Goal: Complete application form

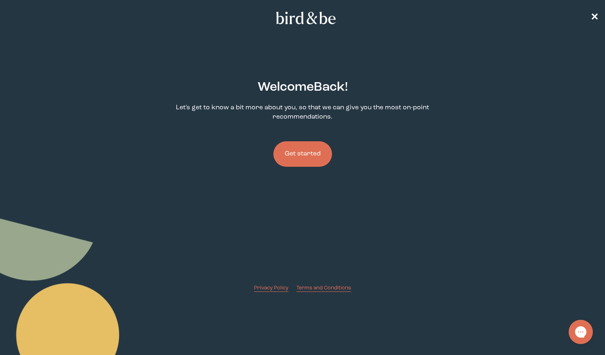
click at [305, 154] on button "Get started" at bounding box center [302, 153] width 59 height 25
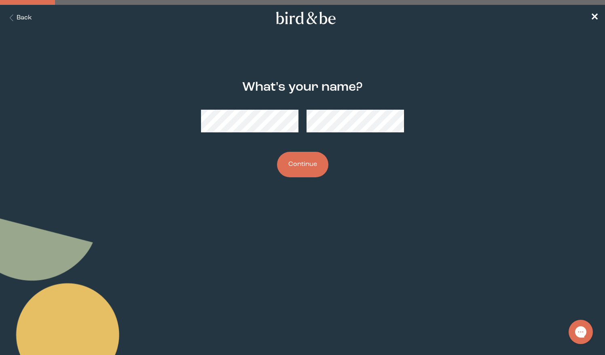
click at [307, 154] on button "Continue" at bounding box center [302, 164] width 51 height 25
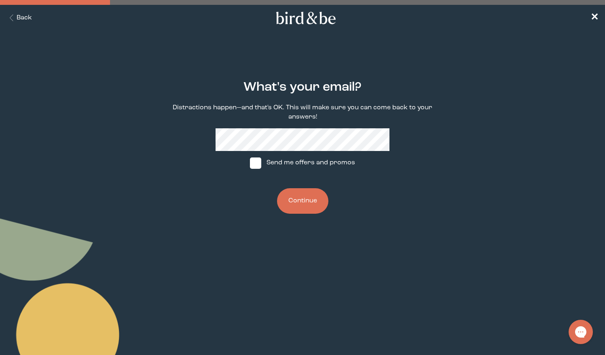
click at [299, 193] on button "Continue" at bounding box center [302, 200] width 51 height 25
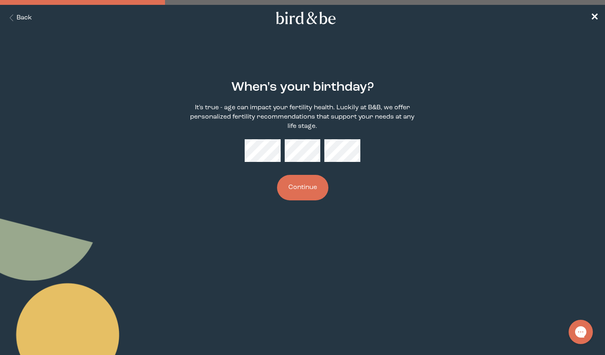
click at [312, 195] on button "Continue" at bounding box center [302, 187] width 51 height 25
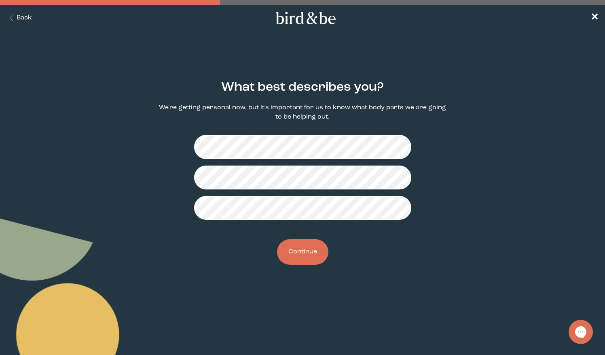
click at [299, 254] on button "Continue" at bounding box center [302, 251] width 51 height 25
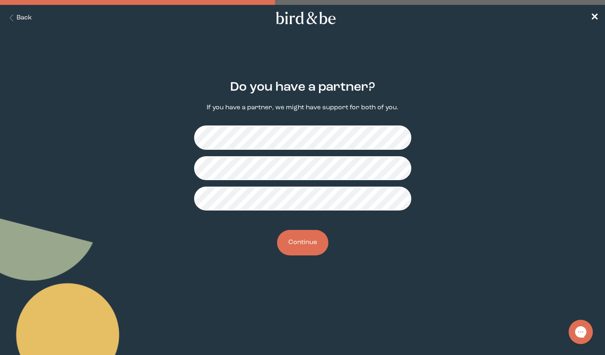
click at [298, 252] on button "Continue" at bounding box center [302, 242] width 51 height 25
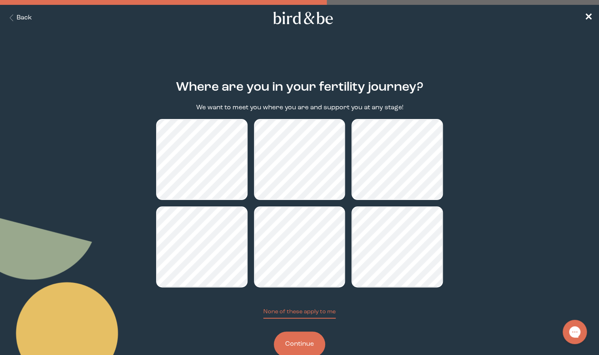
scroll to position [21, 0]
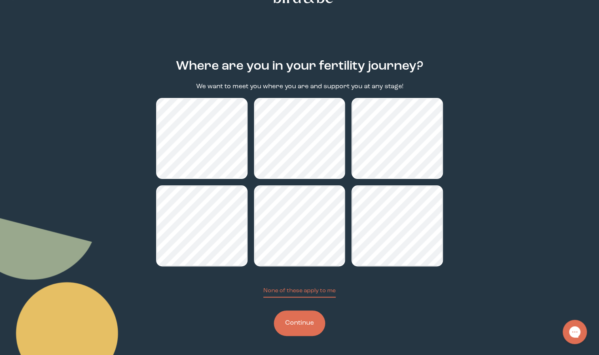
click at [308, 316] on button "Continue" at bounding box center [299, 322] width 51 height 25
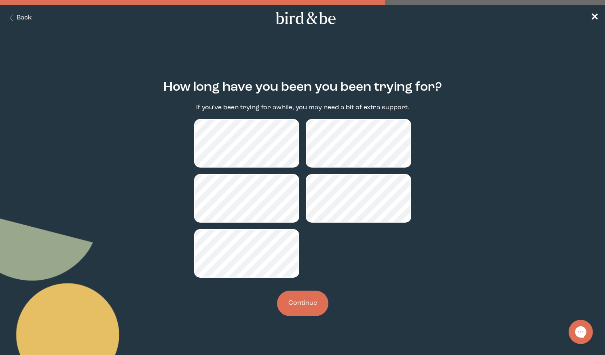
click at [312, 297] on button "Continue" at bounding box center [302, 302] width 51 height 25
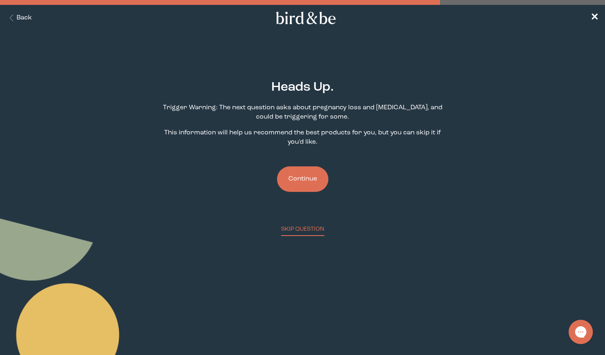
click at [312, 186] on button "Continue" at bounding box center [302, 178] width 51 height 25
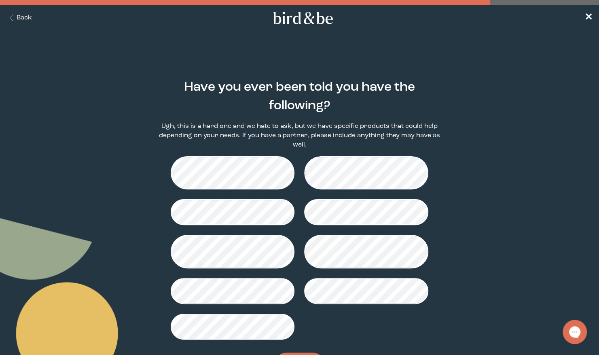
scroll to position [43, 0]
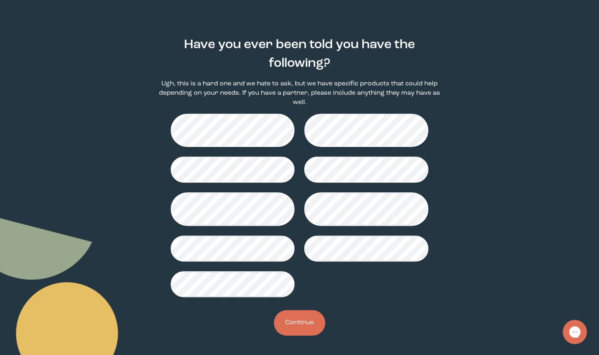
click at [299, 325] on button "Continue" at bounding box center [299, 322] width 51 height 25
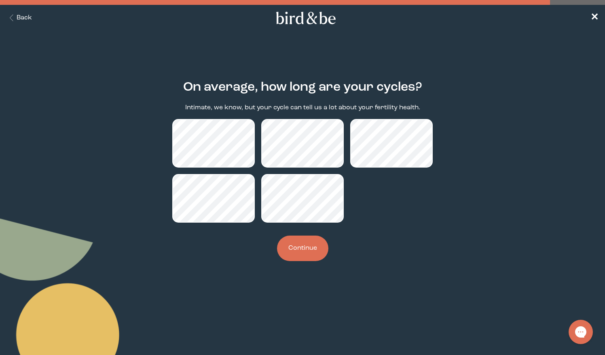
click at [307, 251] on button "Continue" at bounding box center [302, 247] width 51 height 25
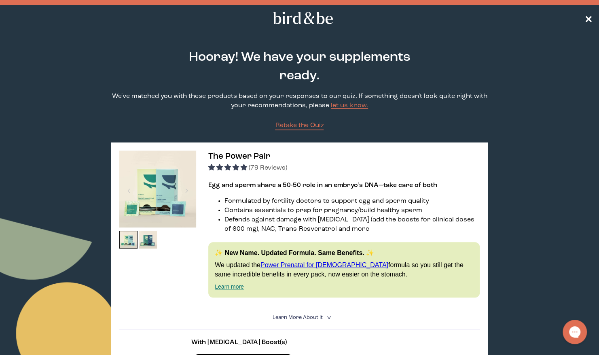
click at [589, 16] on span "✕" at bounding box center [589, 18] width 8 height 10
